Goal: Task Accomplishment & Management: Manage account settings

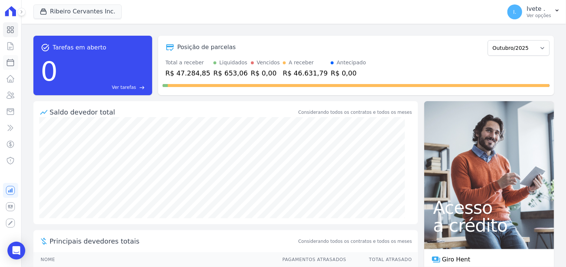
click at [11, 65] on icon at bounding box center [10, 62] width 9 height 9
select select
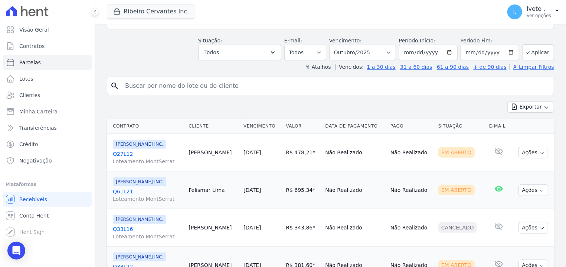
scroll to position [94, 0]
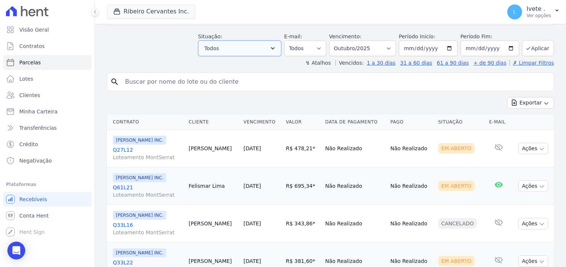
click at [277, 45] on icon "button" at bounding box center [272, 48] width 7 height 7
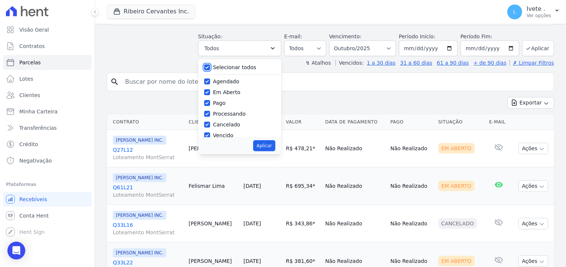
click at [210, 64] on input "Selecionar todos" at bounding box center [207, 67] width 6 height 6
checkbox input "false"
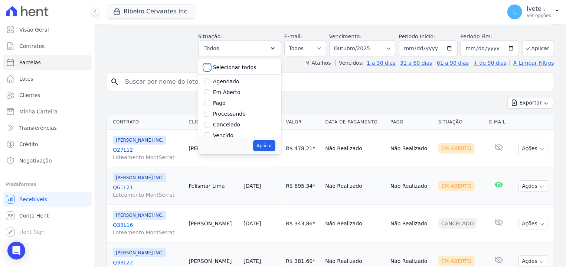
checkbox input "false"
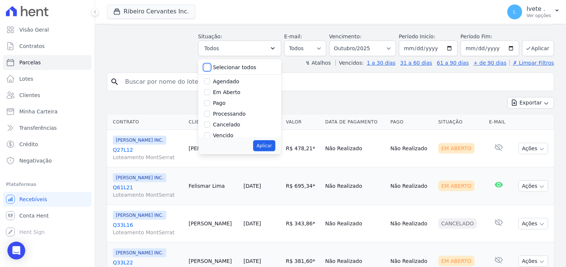
checkbox input "false"
click at [222, 88] on div "Vencido" at bounding box center [239, 93] width 71 height 11
click at [210, 90] on input "Vencido" at bounding box center [207, 93] width 6 height 6
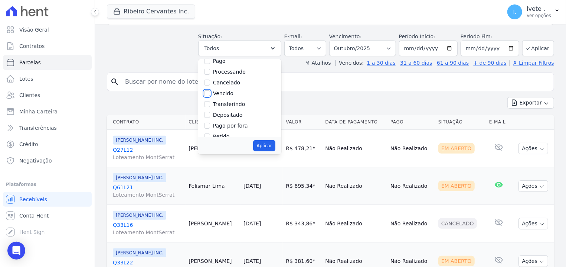
checkbox input "true"
click at [275, 143] on button "Aplicar" at bounding box center [264, 145] width 22 height 11
select select "overdue"
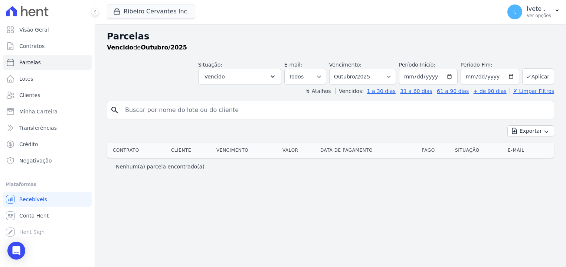
select select
